Goal: Transaction & Acquisition: Download file/media

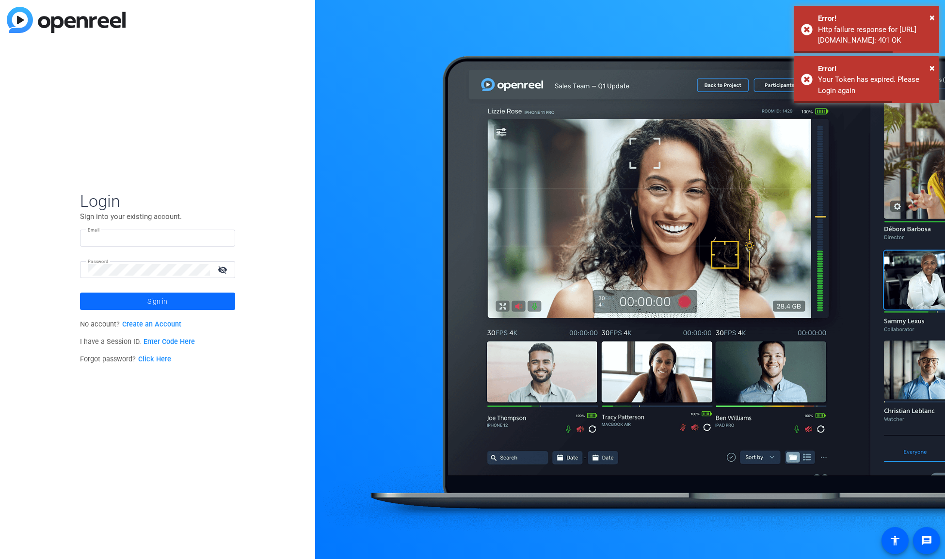
type input "[PERSON_NAME][EMAIL_ADDRESS][PERSON_NAME][DOMAIN_NAME]"
click at [193, 299] on span at bounding box center [157, 301] width 155 height 23
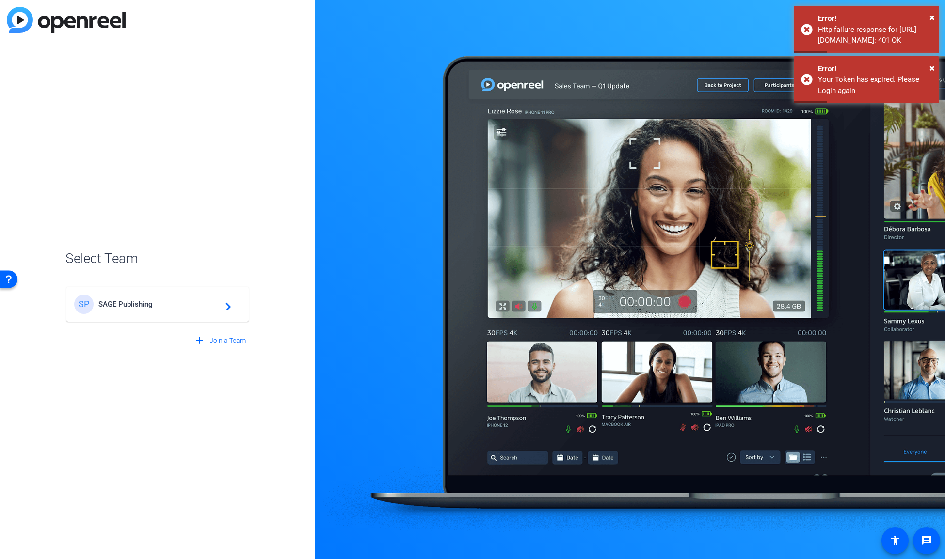
click at [230, 310] on mat-icon "navigate_next" at bounding box center [226, 305] width 12 height 12
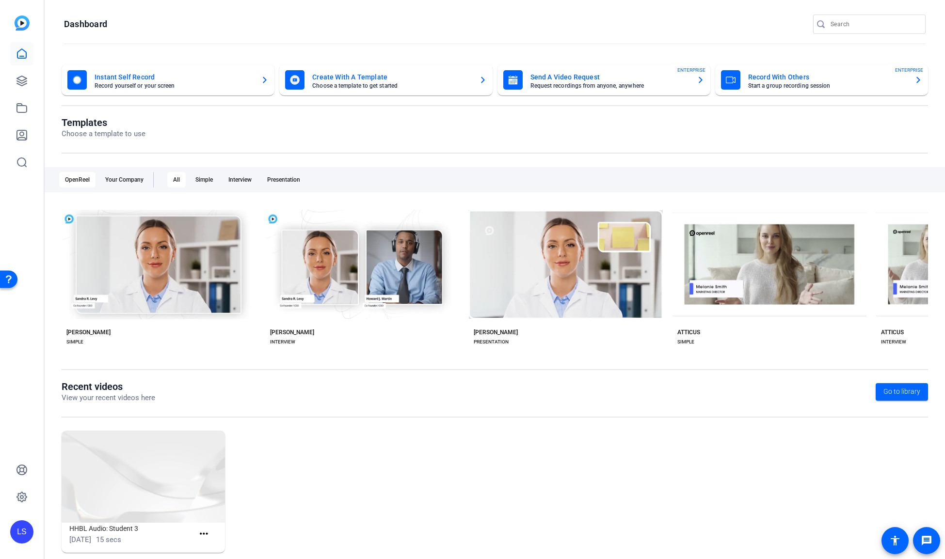
click at [842, 21] on input "Search" at bounding box center [873, 24] width 87 height 12
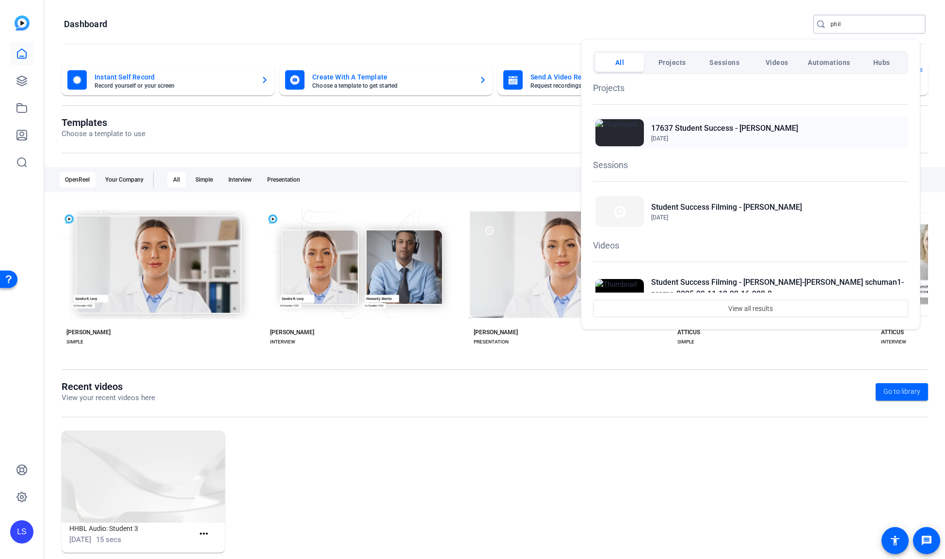
type input "phil"
click at [724, 130] on h2 "17637 Student Success - [PERSON_NAME]" at bounding box center [724, 129] width 147 height 12
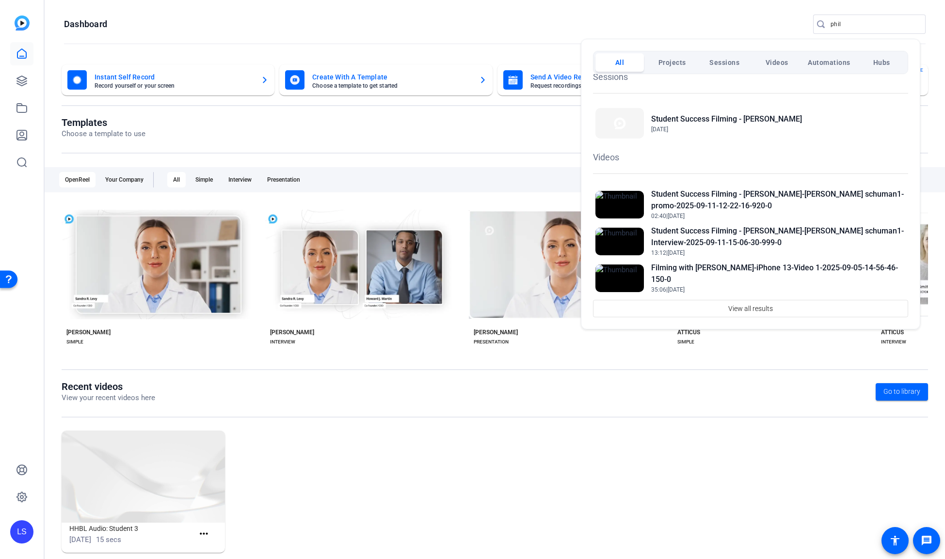
scroll to position [90, 0]
click at [746, 490] on div at bounding box center [472, 279] width 945 height 559
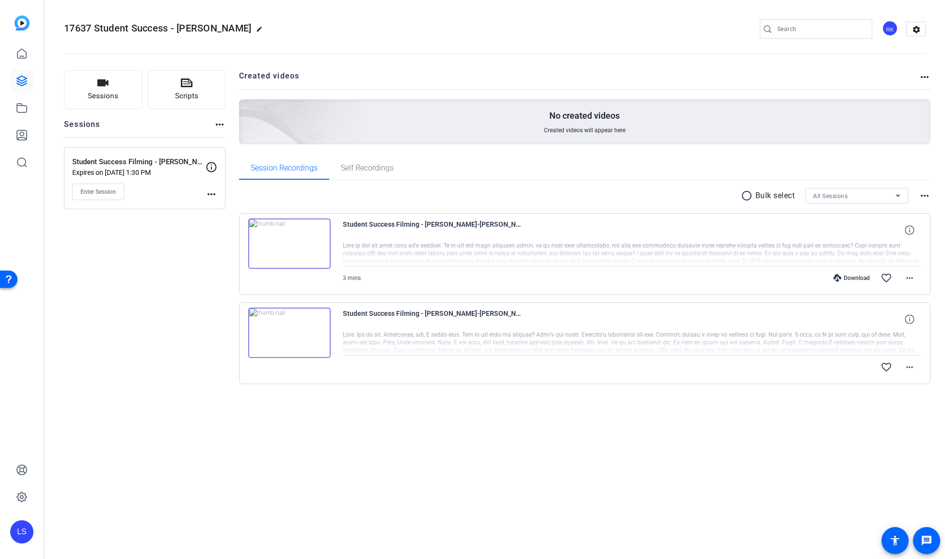
click at [646, 337] on div at bounding box center [632, 343] width 579 height 24
click at [748, 197] on mat-icon "radio_button_unchecked" at bounding box center [748, 196] width 15 height 12
click at [787, 199] on span at bounding box center [777, 195] width 34 height 23
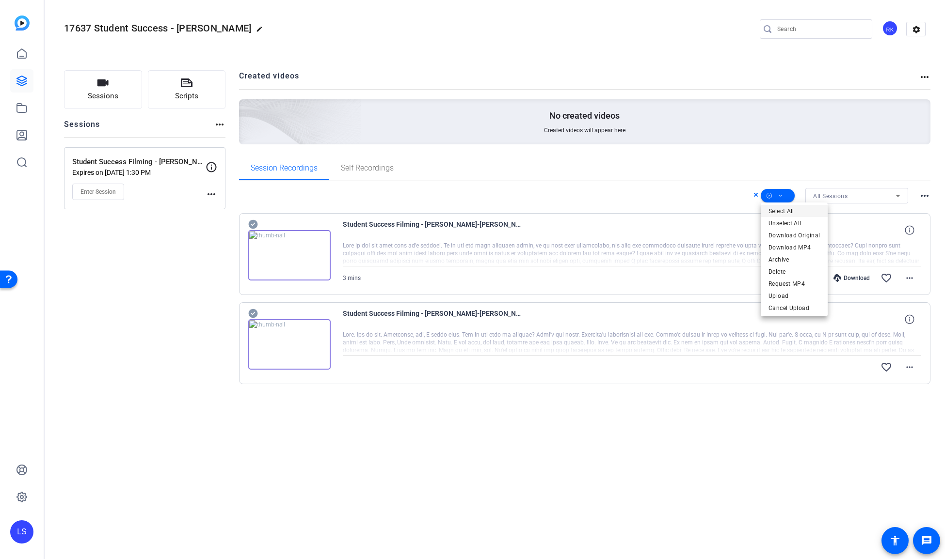
click at [788, 210] on span "Select All" at bounding box center [793, 211] width 51 height 12
click at [801, 249] on span "Download MP4" at bounding box center [793, 248] width 51 height 12
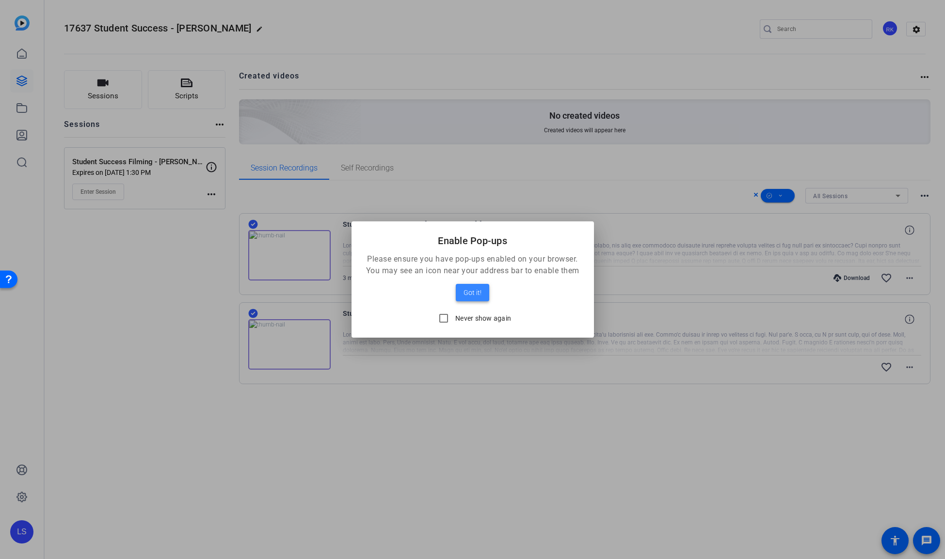
click at [478, 288] on span "Got it!" at bounding box center [472, 293] width 18 height 12
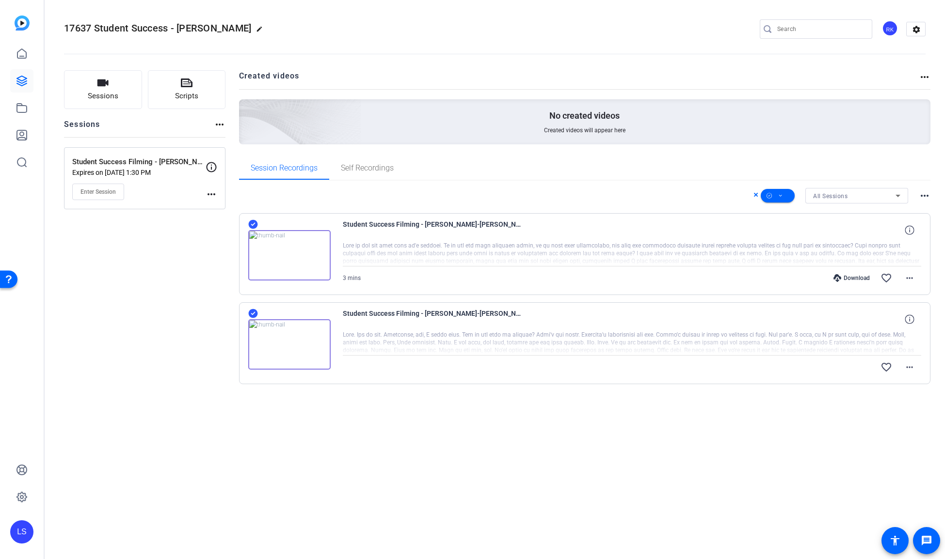
click at [584, 334] on div at bounding box center [632, 343] width 579 height 24
click at [677, 437] on div "17637 Student Success - Phil Schuman edit RK settings Sessions Scripts Sessions…" at bounding box center [495, 279] width 900 height 559
click at [860, 433] on div "17637 Student Success - Phil Schuman edit RK settings Sessions Scripts Sessions…" at bounding box center [495, 279] width 900 height 559
click at [284, 347] on img at bounding box center [289, 344] width 82 height 50
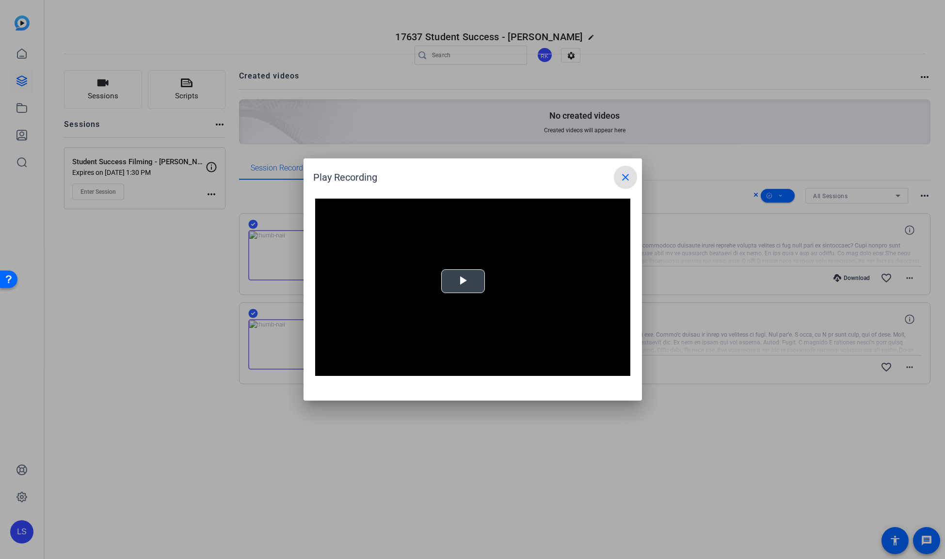
click at [463, 282] on span "Video Player" at bounding box center [463, 282] width 0 height 0
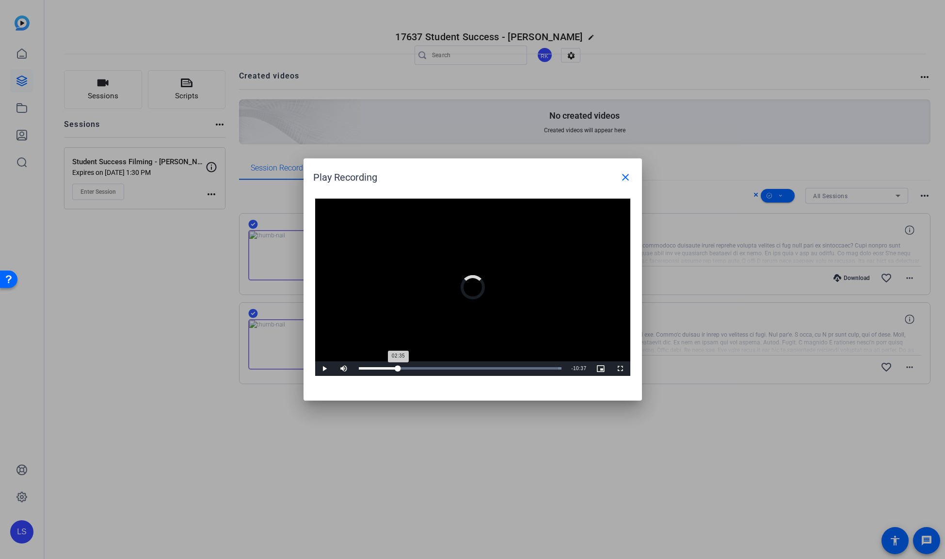
click at [398, 365] on div "Loaded : 100.00% 02:35 02:35" at bounding box center [460, 369] width 213 height 15
click at [427, 368] on div "04:26" at bounding box center [427, 368] width 0 height 2
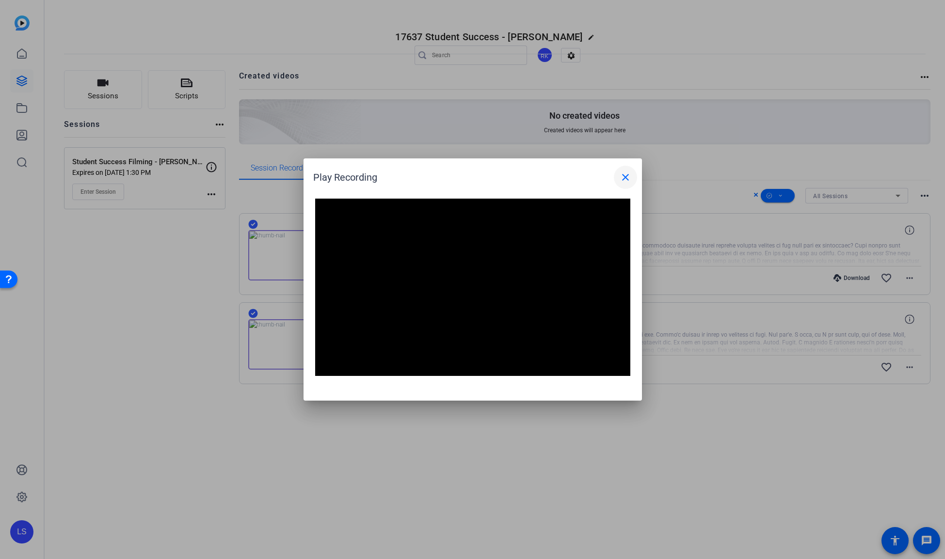
click at [624, 178] on mat-icon "close" at bounding box center [625, 178] width 12 height 12
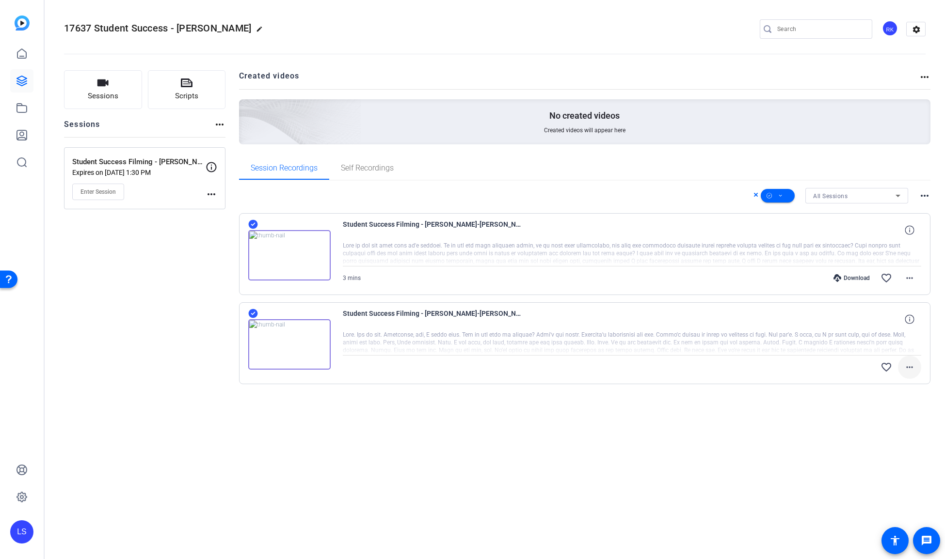
click at [911, 369] on mat-icon "more_horiz" at bounding box center [909, 368] width 12 height 12
click at [678, 422] on div at bounding box center [472, 279] width 945 height 559
click at [254, 309] on icon at bounding box center [253, 314] width 10 height 12
click at [260, 221] on div at bounding box center [289, 250] width 82 height 62
